Goal: Information Seeking & Learning: Learn about a topic

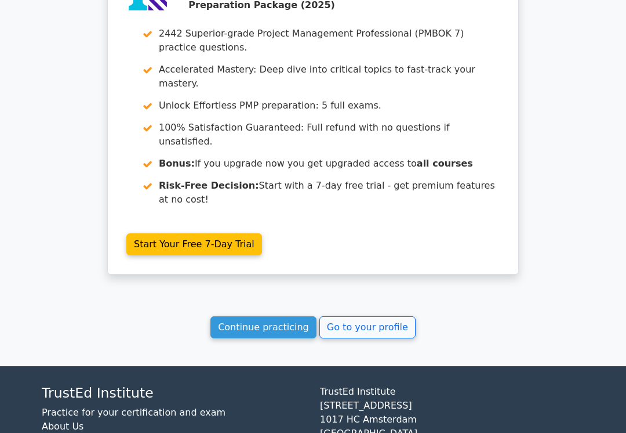
scroll to position [1936, 0]
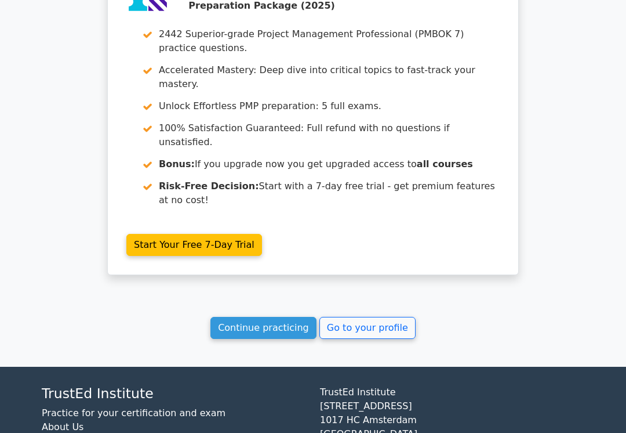
click at [384, 323] on link "Go to your profile" at bounding box center [368, 328] width 96 height 22
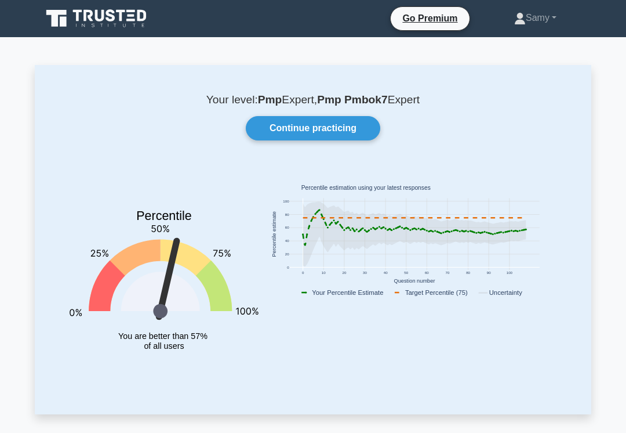
click at [362, 126] on link "Continue practicing" at bounding box center [313, 128] width 135 height 24
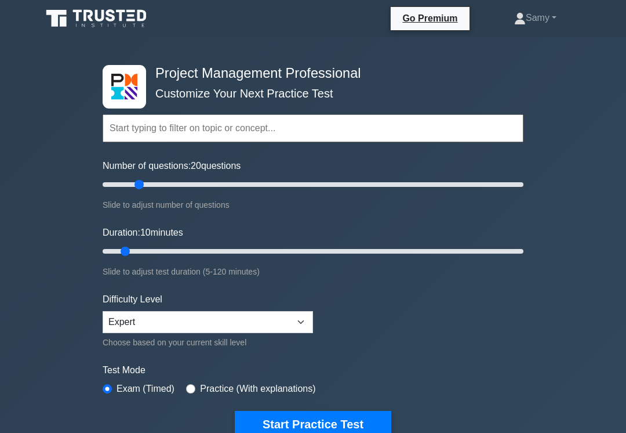
type input "20"
click at [384, 417] on button "Start Practice Test" at bounding box center [313, 424] width 157 height 27
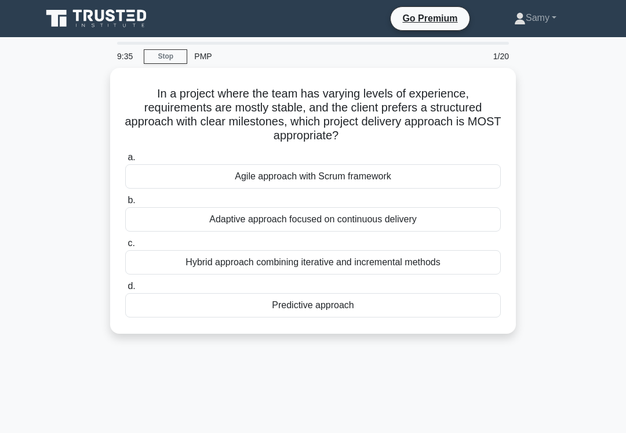
click at [445, 304] on div "Predictive approach" at bounding box center [313, 305] width 376 height 24
click at [125, 290] on input "d. Predictive approach" at bounding box center [125, 286] width 0 height 8
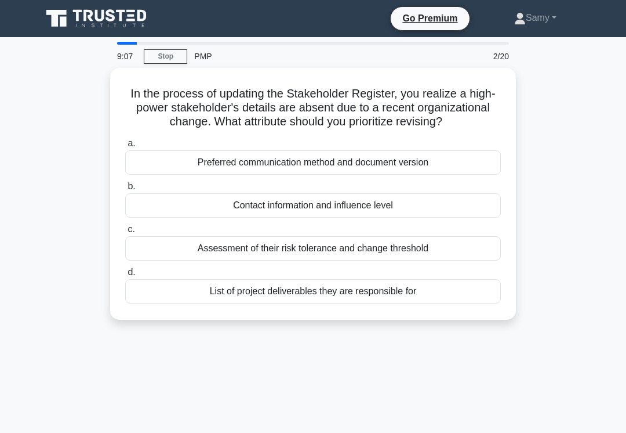
click at [485, 215] on div "Contact information and influence level" at bounding box center [313, 205] width 376 height 24
click at [125, 190] on input "b. Contact information and influence level" at bounding box center [125, 187] width 0 height 8
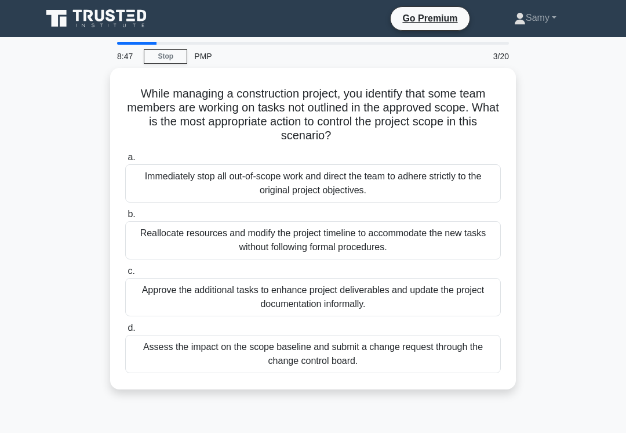
scroll to position [2, 0]
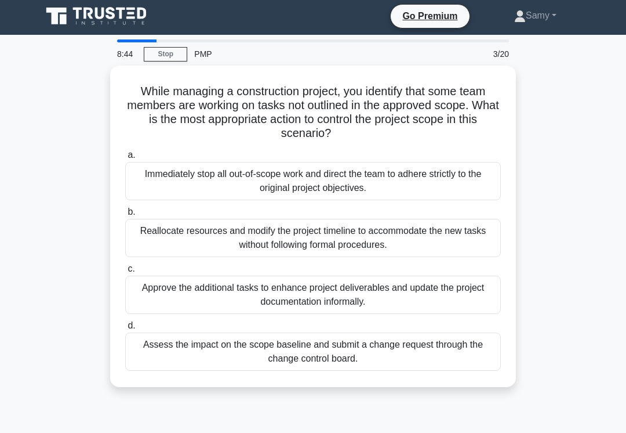
click at [469, 352] on div "Assess the impact on the scope baseline and submit a change request through the…" at bounding box center [313, 351] width 376 height 38
click at [125, 329] on input "d. Assess the impact on the scope baseline and submit a change request through …" at bounding box center [125, 326] width 0 height 8
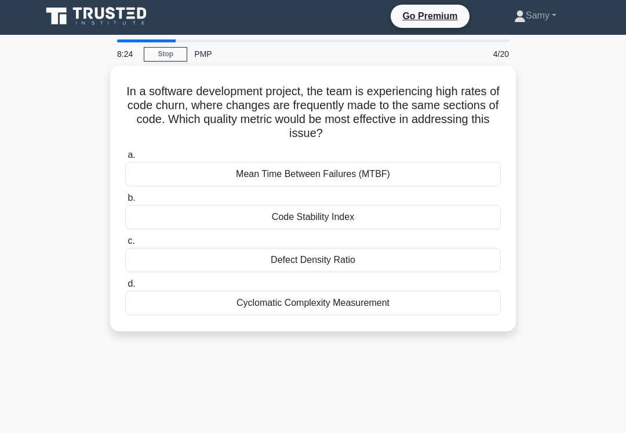
click at [491, 217] on div "Code Stability Index" at bounding box center [313, 217] width 376 height 24
click at [125, 202] on input "b. Code Stability Index" at bounding box center [125, 198] width 0 height 8
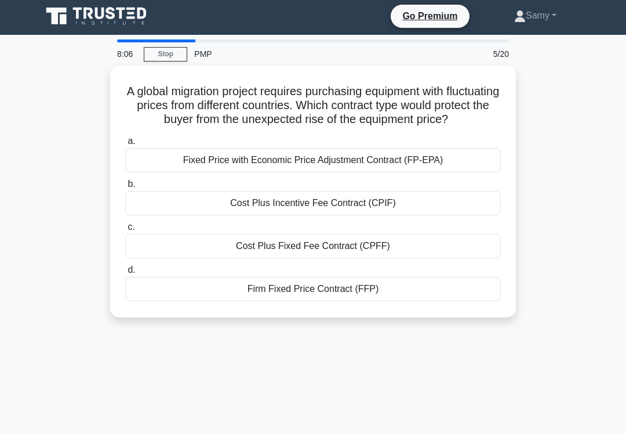
click at [136, 169] on div "Fixed Price with Economic Price Adjustment Contract (FP-EPA)" at bounding box center [313, 160] width 376 height 24
click at [125, 145] on input "a. Fixed Price with Economic Price Adjustment Contract (FP-EPA)" at bounding box center [125, 141] width 0 height 8
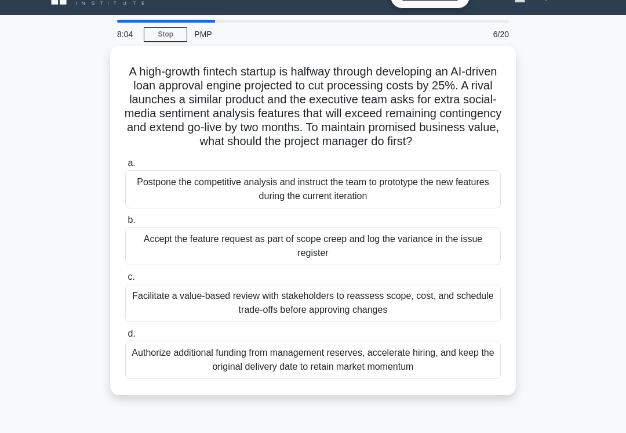
scroll to position [22, 0]
click at [154, 319] on div "Facilitate a value-based review with stakeholders to reassess scope, cost, and …" at bounding box center [313, 303] width 376 height 38
click at [125, 281] on input "c. Facilitate a value-based review with stakeholders to reassess scope, cost, a…" at bounding box center [125, 277] width 0 height 8
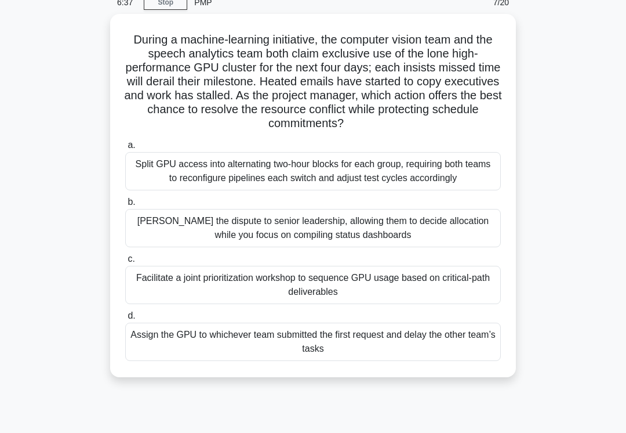
scroll to position [54, 0]
click at [153, 304] on div "Facilitate a joint prioritization workshop to sequence GPU usage based on criti…" at bounding box center [313, 285] width 376 height 38
click at [125, 263] on input "c. Facilitate a joint prioritization workshop to sequence GPU usage based on cr…" at bounding box center [125, 259] width 0 height 8
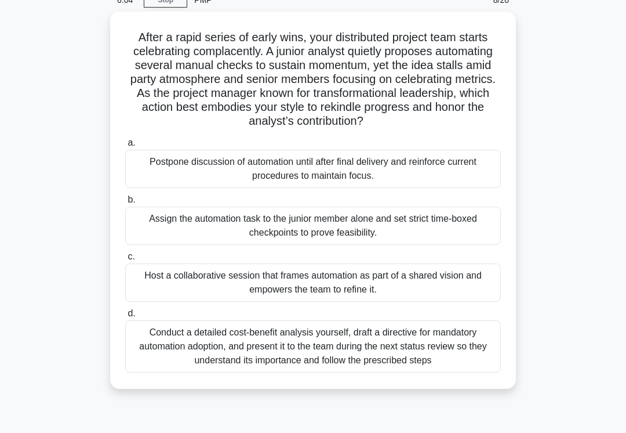
scroll to position [56, 0]
click at [154, 295] on div "Host a collaborative session that frames automation as part of a shared vision …" at bounding box center [313, 282] width 376 height 38
click at [125, 260] on input "c. Host a collaborative session that frames automation as part of a shared visi…" at bounding box center [125, 257] width 0 height 8
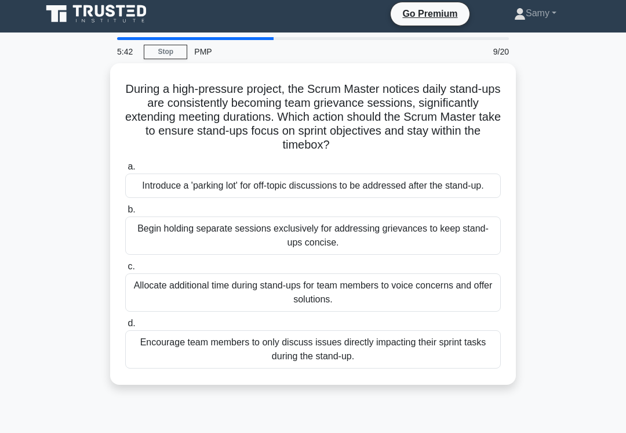
scroll to position [0, 0]
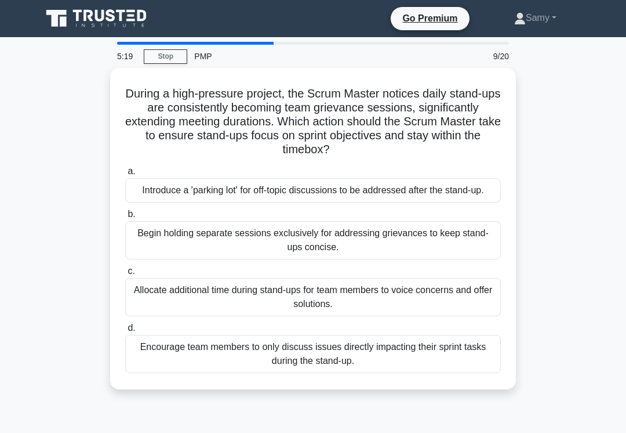
click at [150, 366] on div "Encourage team members to only discuss issues directly impacting their sprint t…" at bounding box center [313, 354] width 376 height 38
click at [125, 332] on input "d. Encourage team members to only discuss issues directly impacting their sprin…" at bounding box center [125, 328] width 0 height 8
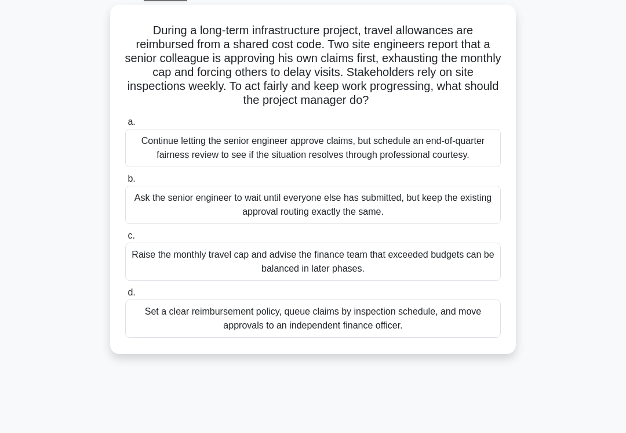
scroll to position [85, 0]
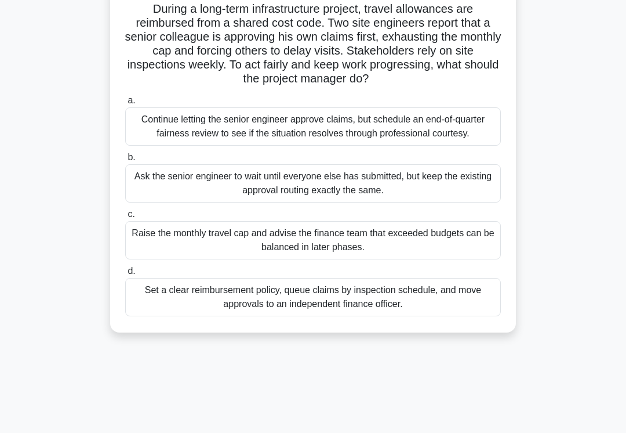
click at [145, 316] on div "Set a clear reimbursement policy, queue claims by inspection schedule, and move…" at bounding box center [313, 297] width 376 height 38
click at [125, 275] on input "d. Set a clear reimbursement policy, queue claims by inspection schedule, and m…" at bounding box center [125, 271] width 0 height 8
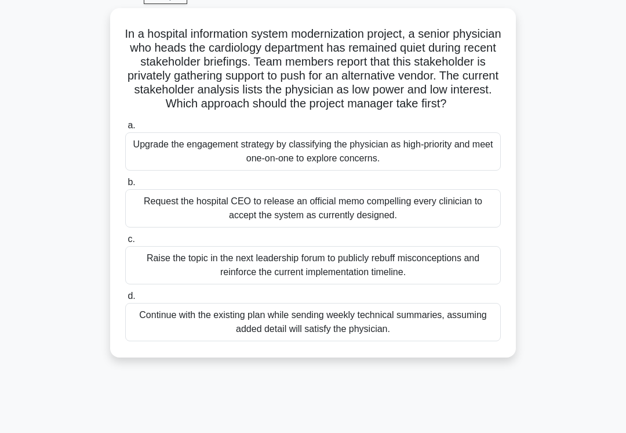
scroll to position [61, 0]
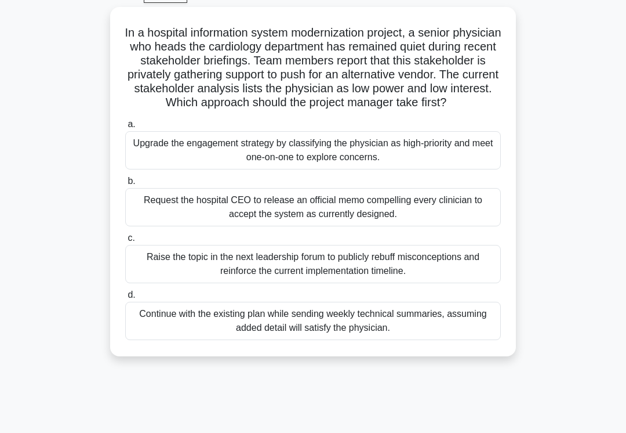
click at [161, 332] on div "Continue with the existing plan while sending weekly technical summaries, assum…" at bounding box center [313, 321] width 376 height 38
click at [125, 299] on input "d. Continue with the existing plan while sending weekly technical summaries, as…" at bounding box center [125, 295] width 0 height 8
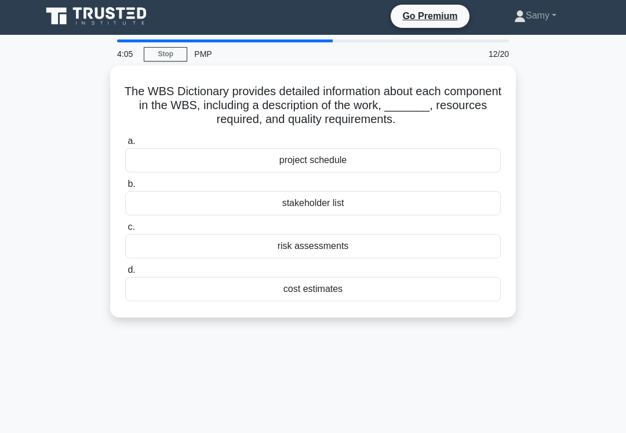
scroll to position [8, 0]
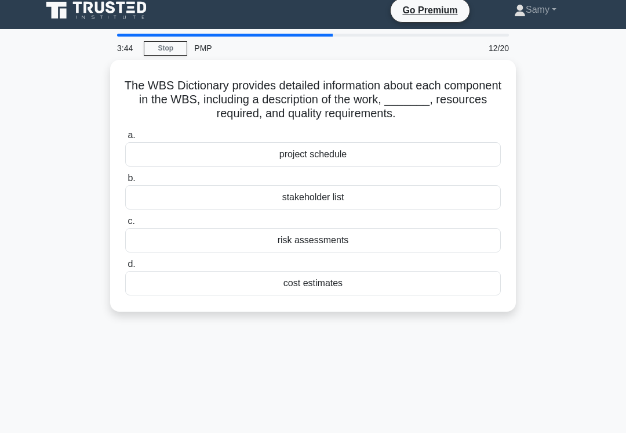
click at [479, 162] on div "project schedule" at bounding box center [313, 154] width 376 height 24
click at [125, 139] on input "a. project schedule" at bounding box center [125, 136] width 0 height 8
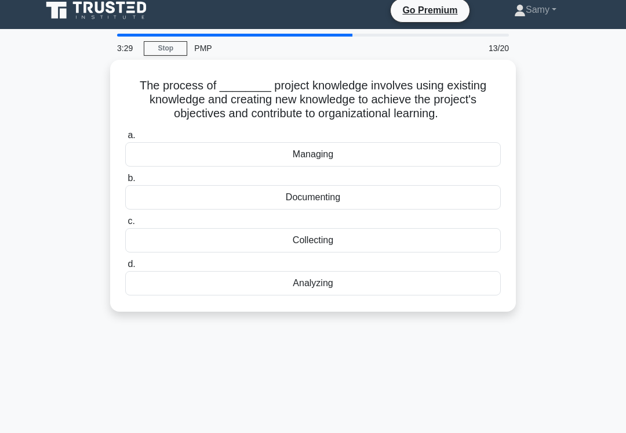
click at [145, 192] on div "Documenting" at bounding box center [313, 197] width 376 height 24
click at [125, 182] on input "b. Documenting" at bounding box center [125, 179] width 0 height 8
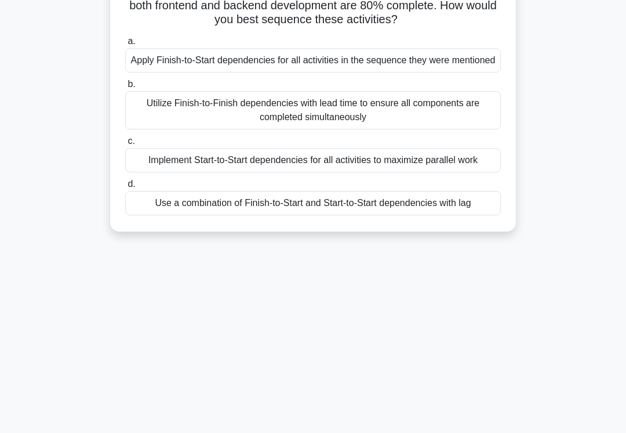
scroll to position [166, 0]
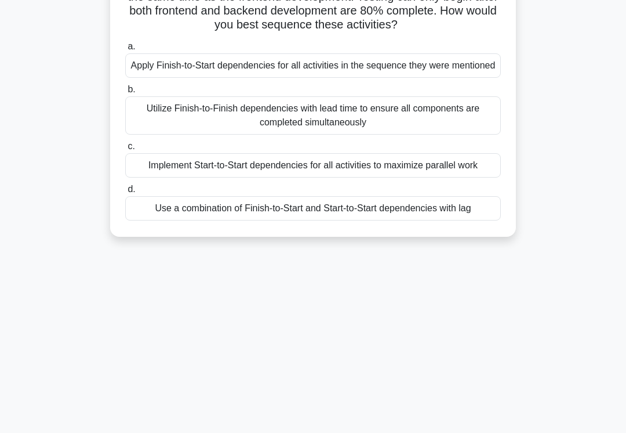
click at [148, 220] on div "Use a combination of Finish-to-Start and Start-to-Start dependencies with lag" at bounding box center [313, 208] width 376 height 24
click at [125, 193] on input "d. Use a combination of Finish-to-Start and Start-to-Start dependencies with lag" at bounding box center [125, 190] width 0 height 8
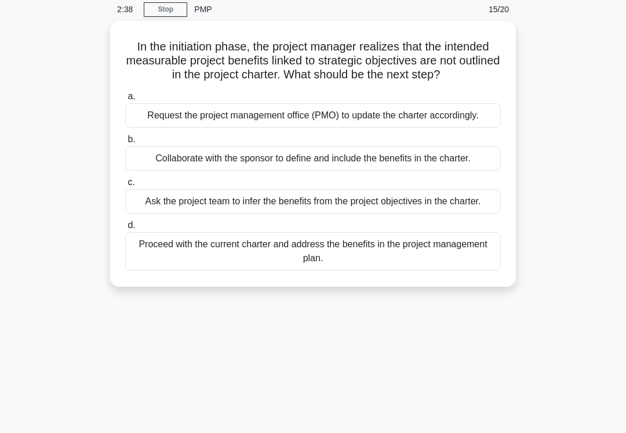
scroll to position [48, 0]
click at [141, 270] on div "Proceed with the current charter and address the benefits in the project manage…" at bounding box center [313, 250] width 376 height 38
click at [125, 228] on input "d. Proceed with the current charter and address the benefits in the project man…" at bounding box center [125, 225] width 0 height 8
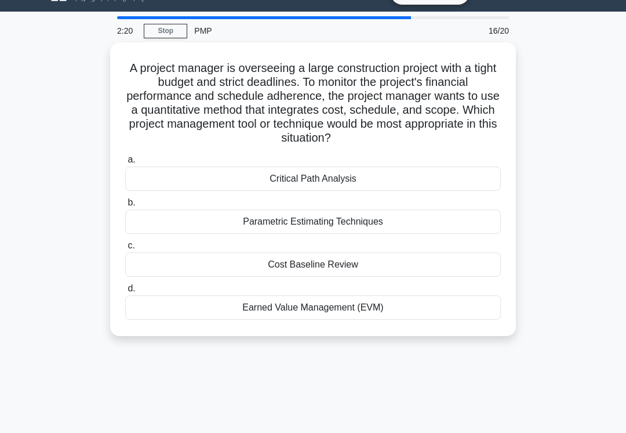
scroll to position [0, 0]
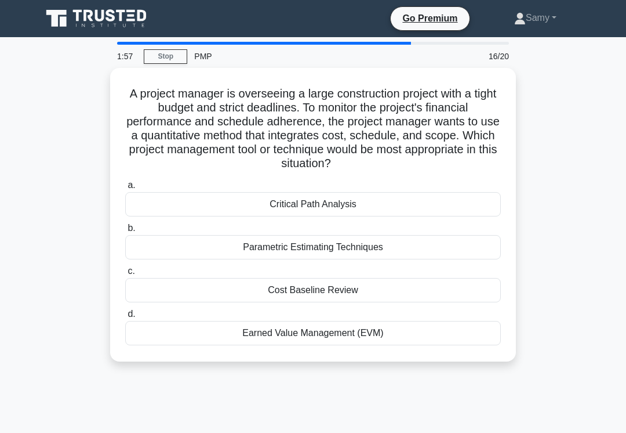
click at [153, 331] on div "Earned Value Management (EVM)" at bounding box center [313, 333] width 376 height 24
click at [125, 318] on input "d. Earned Value Management (EVM)" at bounding box center [125, 314] width 0 height 8
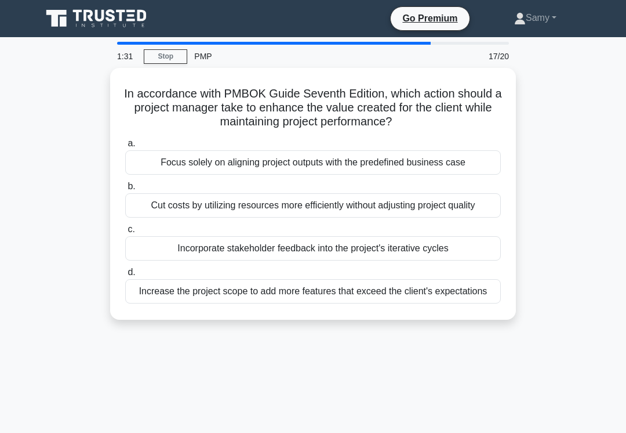
click at [136, 196] on div "Cut costs by utilizing resources more efficiently without adjusting project qua…" at bounding box center [313, 205] width 376 height 24
click at [125, 190] on input "b. Cut costs by utilizing resources more efficiently without adjusting project …" at bounding box center [125, 187] width 0 height 8
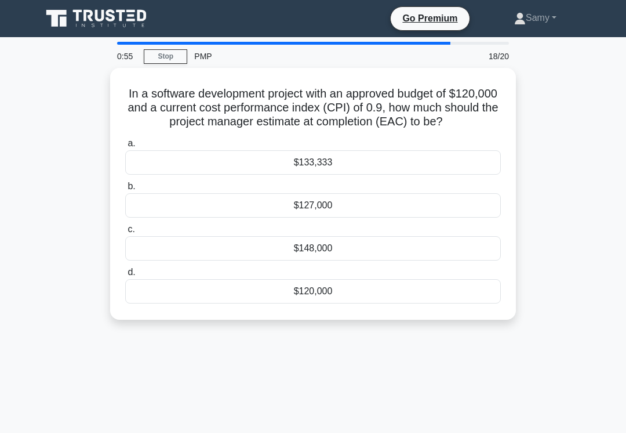
click at [148, 258] on div "$148,000" at bounding box center [313, 248] width 376 height 24
click at [125, 233] on input "c. $148,000" at bounding box center [125, 230] width 0 height 8
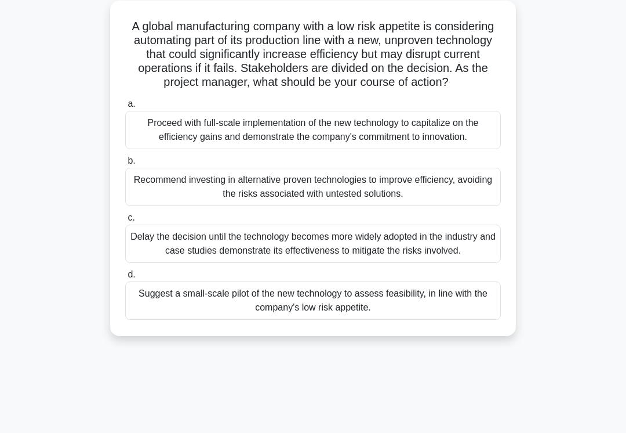
scroll to position [67, 0]
click at [148, 149] on div "Proceed with full-scale implementation of the new technology to capitalize on t…" at bounding box center [313, 130] width 376 height 38
click at [125, 108] on input "a. Proceed with full-scale implementation of the new technology to capitalize o…" at bounding box center [125, 104] width 0 height 8
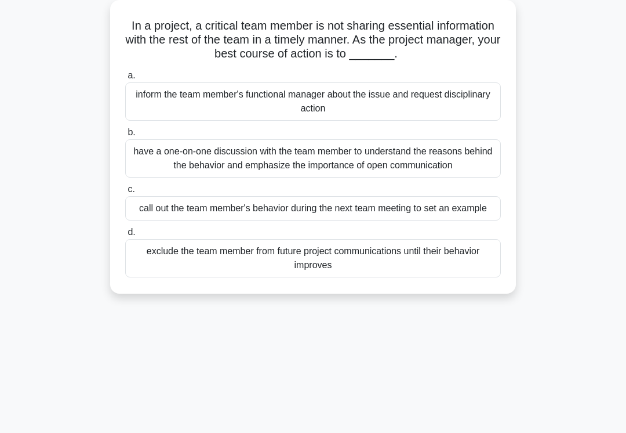
scroll to position [65, 0]
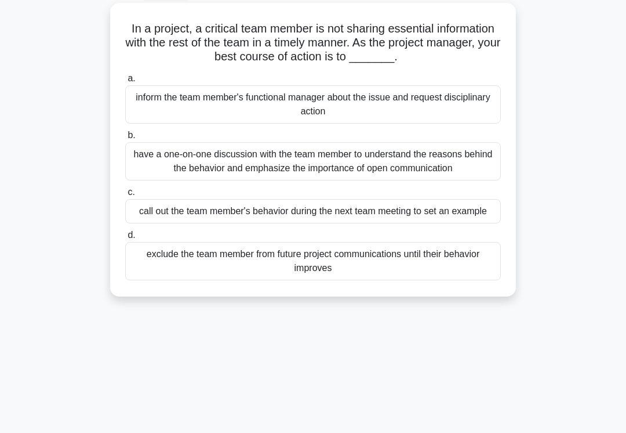
click at [146, 167] on div "have a one-on-one discussion with the team member to understand the reasons beh…" at bounding box center [313, 161] width 376 height 38
click at [125, 139] on input "b. have a one-on-one discussion with the team member to understand the reasons …" at bounding box center [125, 136] width 0 height 8
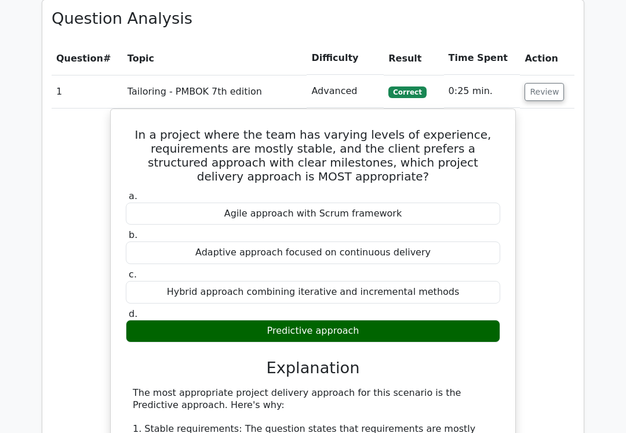
scroll to position [1216, 0]
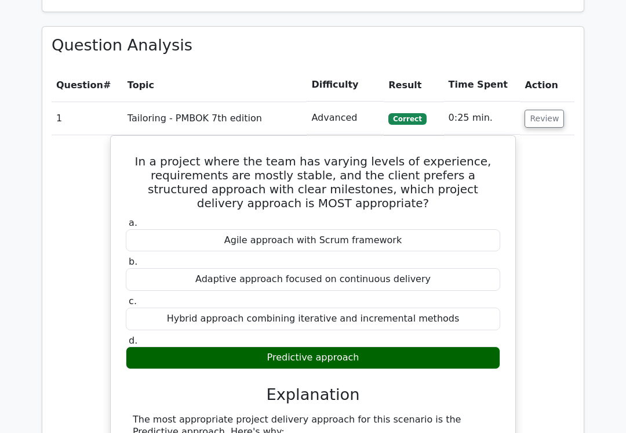
click at [542, 110] on button "Review" at bounding box center [544, 119] width 39 height 18
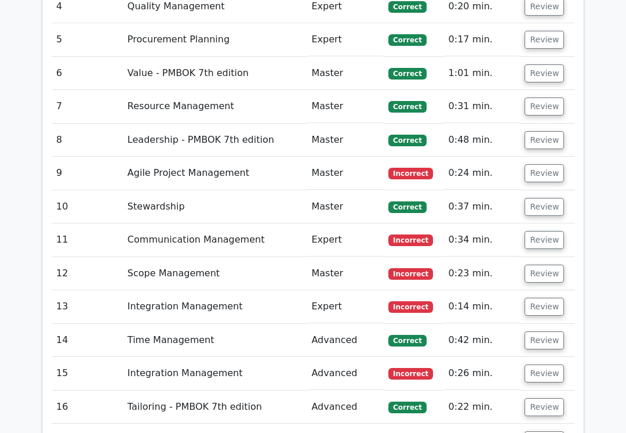
scroll to position [1428, 0]
